Goal: Information Seeking & Learning: Learn about a topic

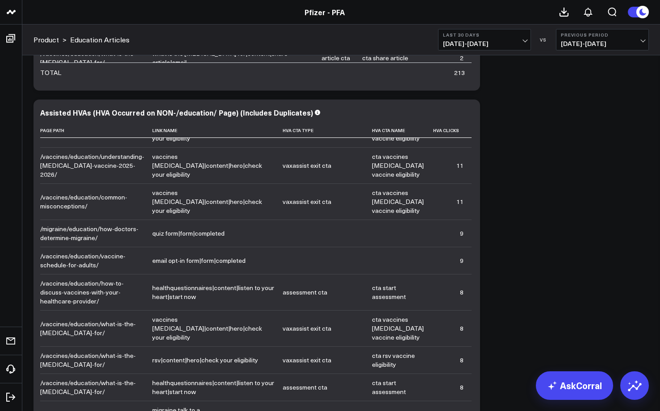
scroll to position [1658, 0]
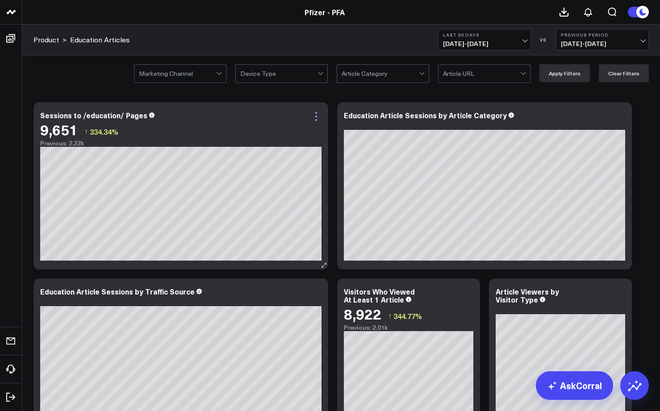
click at [319, 115] on icon at bounding box center [316, 116] width 11 height 11
